Goal: Transaction & Acquisition: Purchase product/service

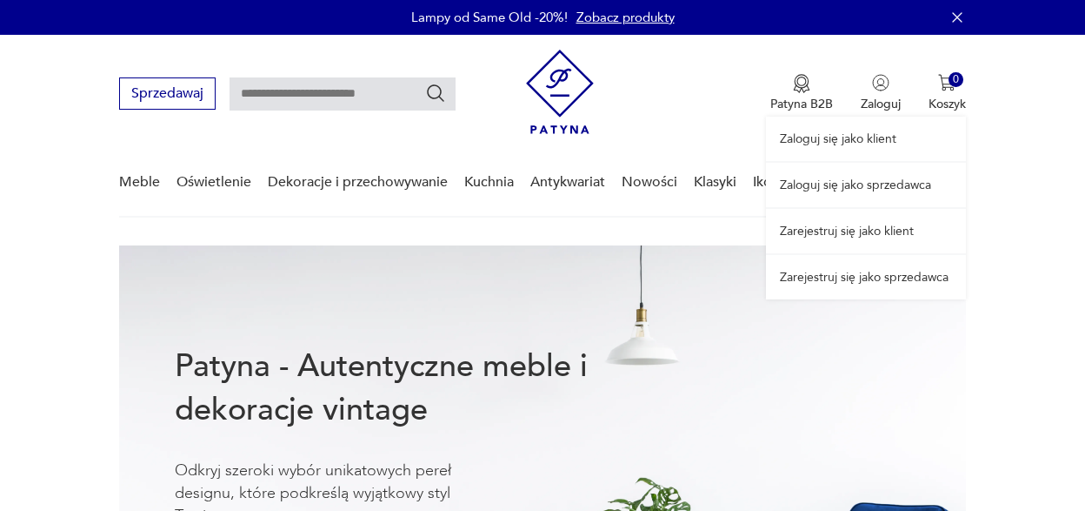
click at [877, 180] on link "Zaloguj się jako sprzedawca" at bounding box center [866, 185] width 200 height 44
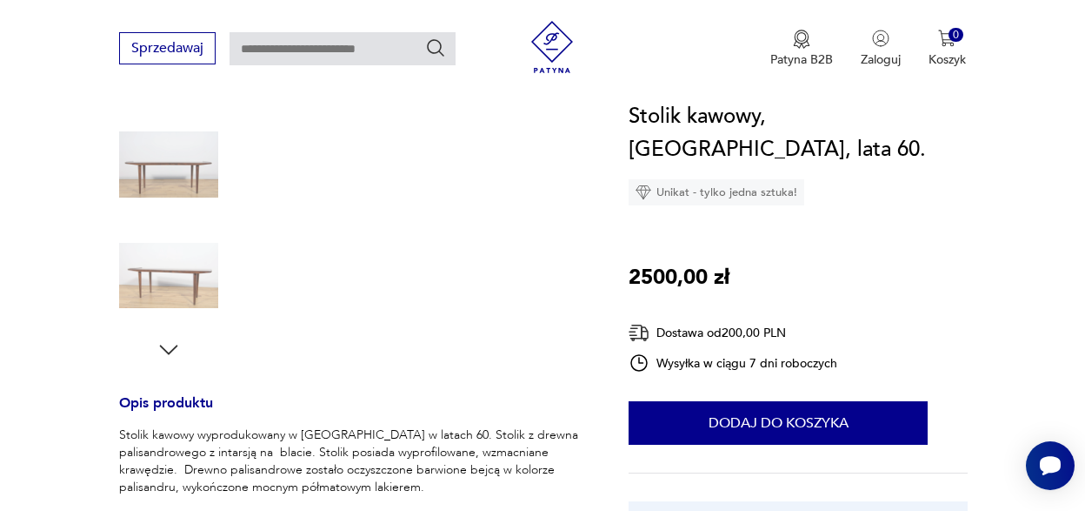
scroll to position [435, 0]
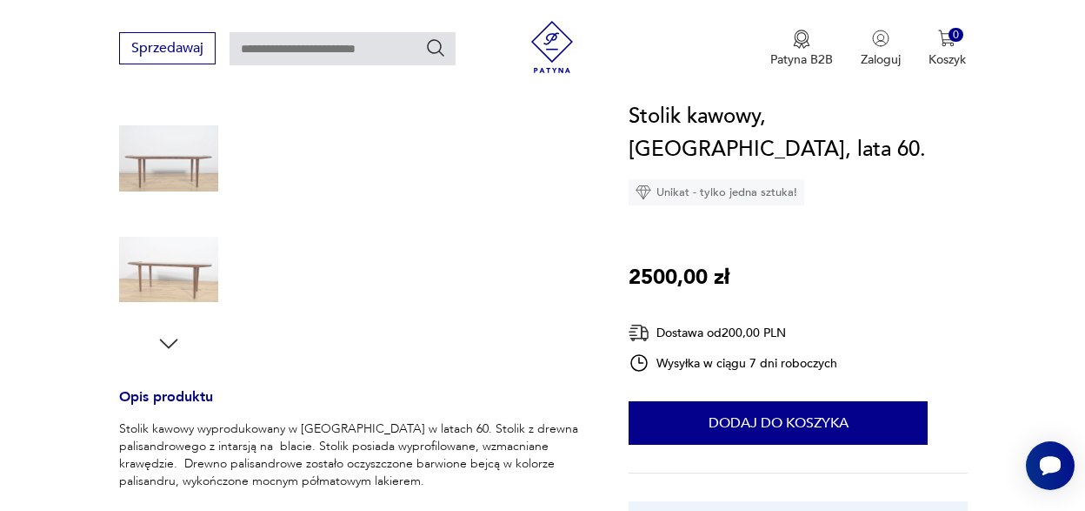
click at [177, 339] on icon "button" at bounding box center [169, 343] width 18 height 10
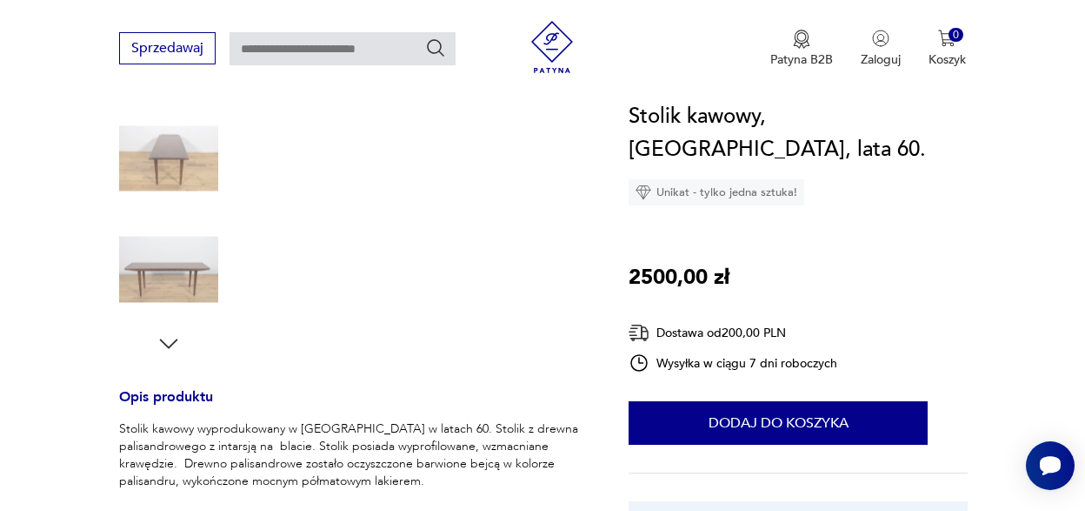
click at [177, 339] on icon "button" at bounding box center [169, 343] width 18 height 10
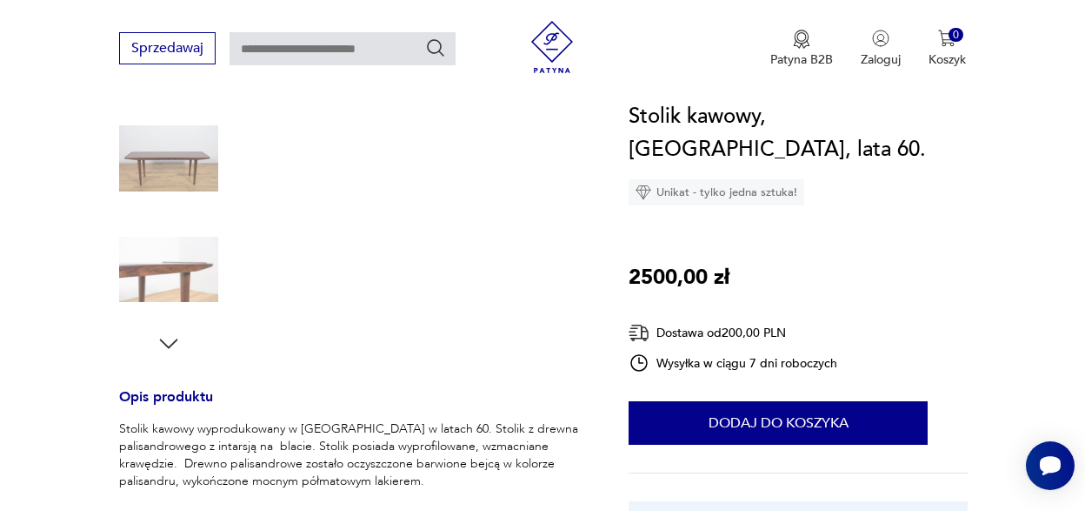
click at [177, 339] on icon "button" at bounding box center [169, 343] width 18 height 10
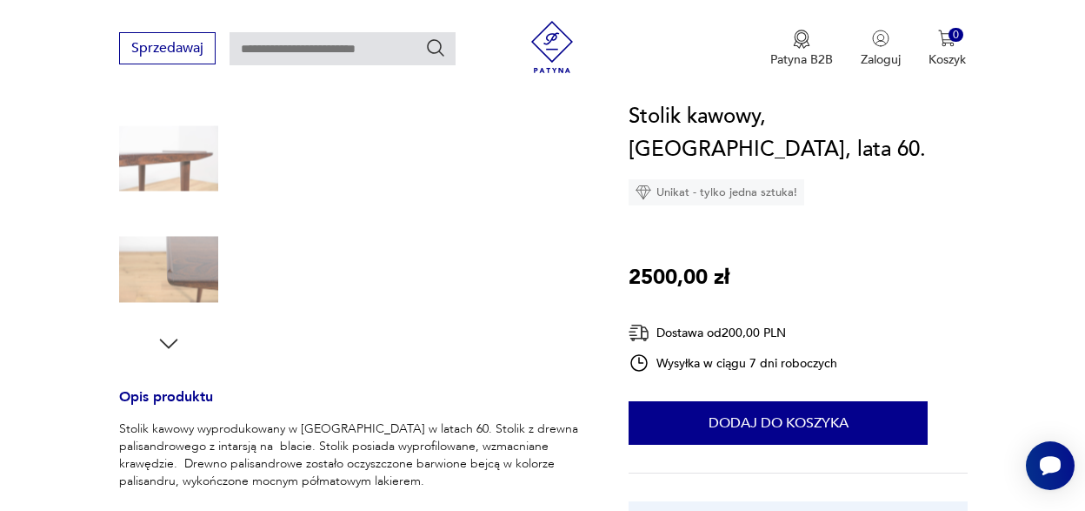
click at [177, 339] on icon "button" at bounding box center [169, 343] width 18 height 10
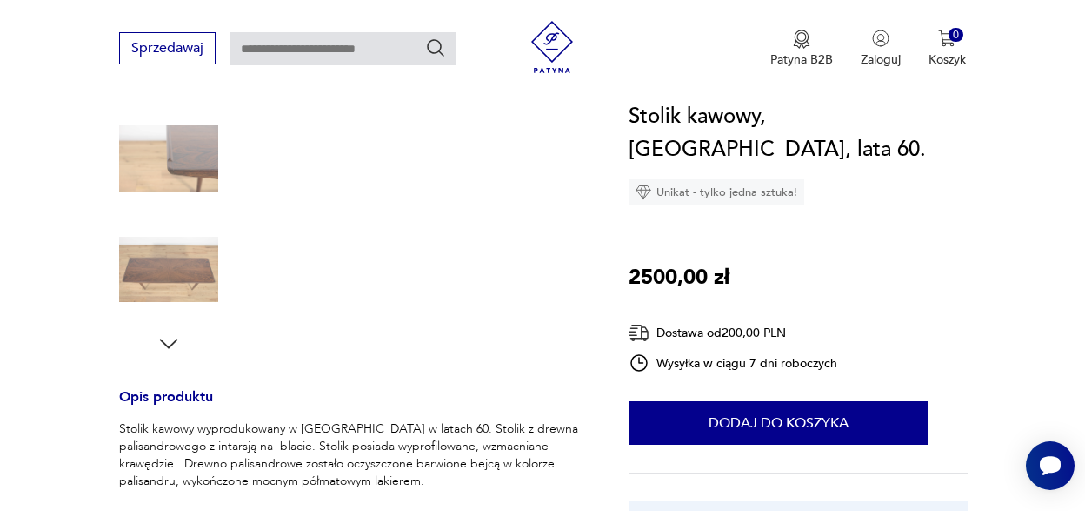
click at [189, 272] on img at bounding box center [168, 269] width 99 height 99
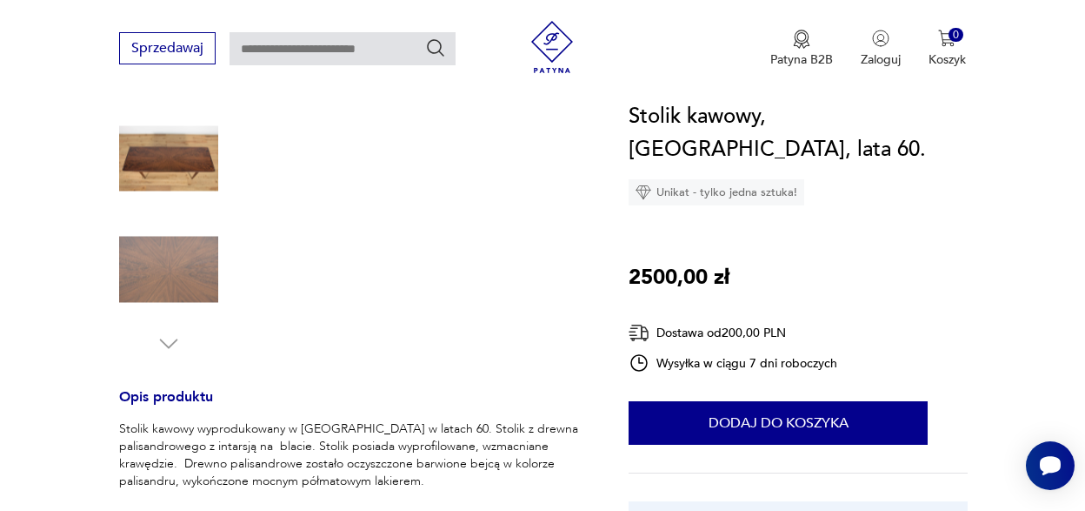
click at [183, 153] on img at bounding box center [168, 158] width 99 height 99
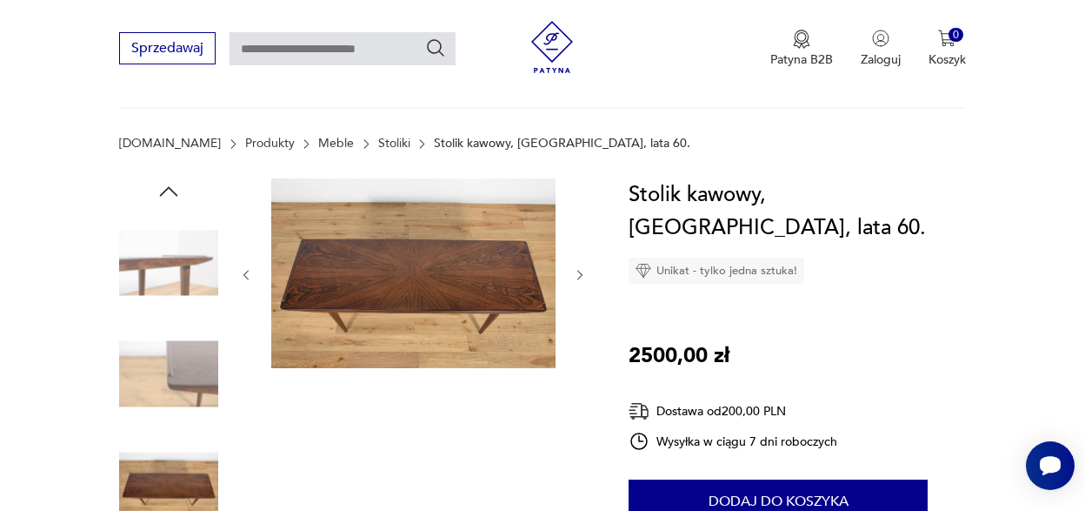
scroll to position [0, 0]
